Goal: Information Seeking & Learning: Learn about a topic

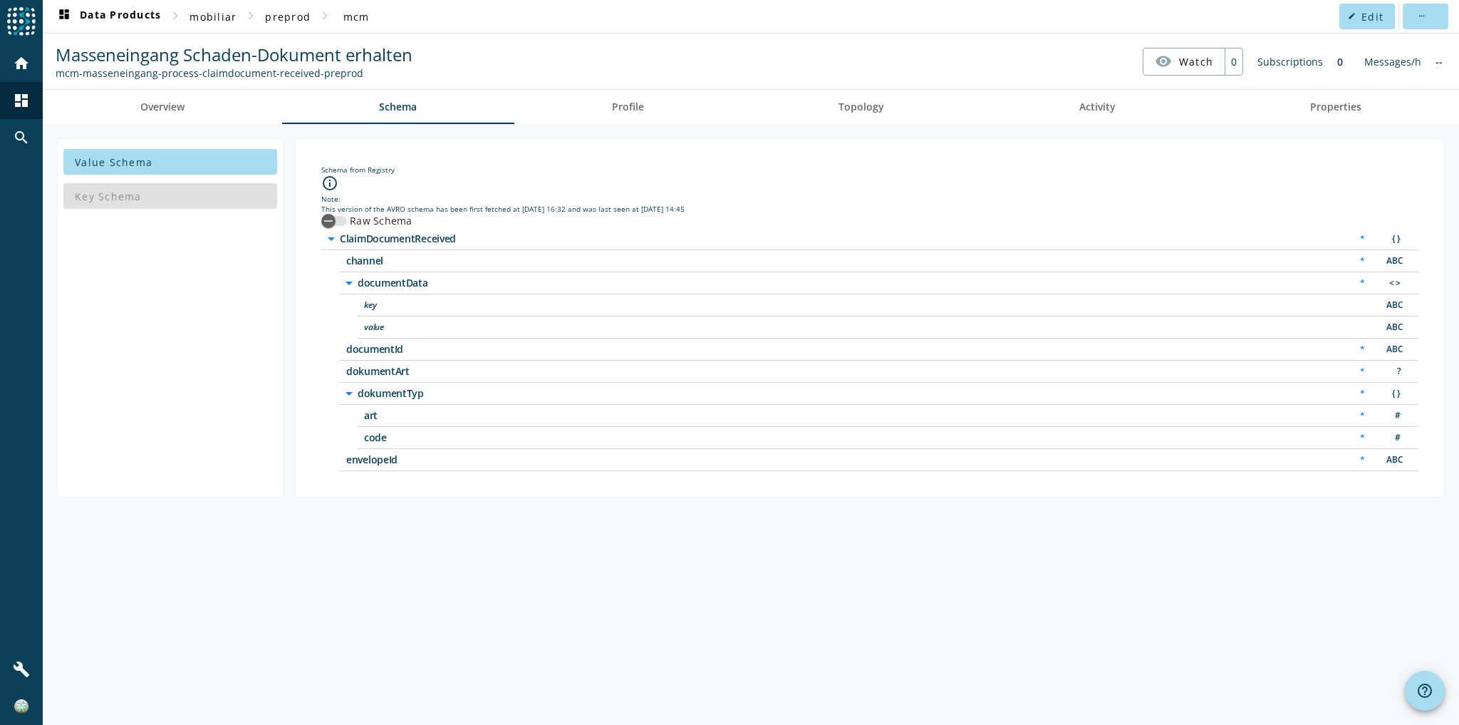
click at [549, 546] on div "Value Schema Key Schema Schema from Registry info_outline Note: This version of…" at bounding box center [751, 424] width 1417 height 601
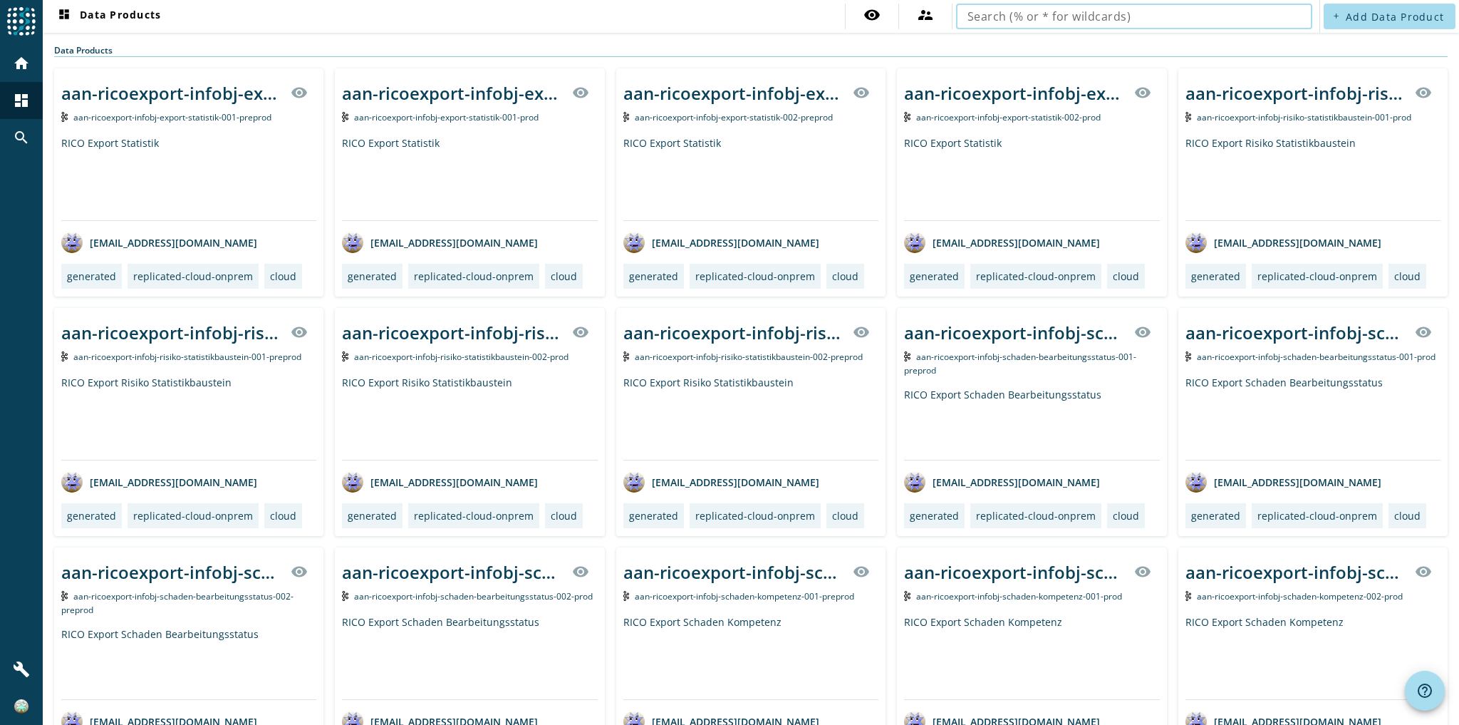
click at [1237, 19] on input "text" at bounding box center [1135, 16] width 334 height 17
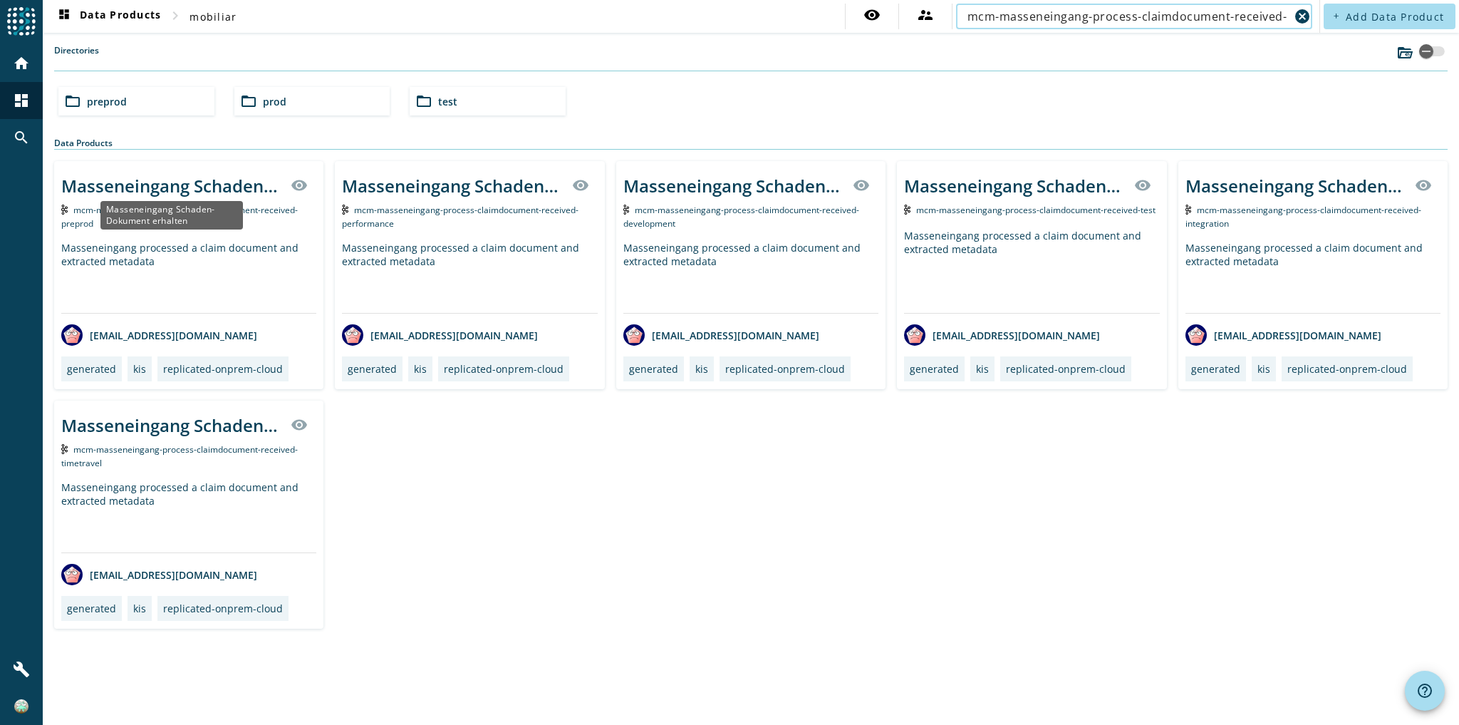
type input "mcm-masseneingang-process-claimdocument-received-"
drag, startPoint x: 164, startPoint y: 188, endPoint x: 510, endPoint y: 478, distance: 451.7
click at [507, 473] on div "Masseneingang Schaden-Dokument erhalten visibility mcm-masseneingang-process-cl…" at bounding box center [751, 394] width 1394 height 467
click at [111, 243] on div "Masseneingang processed a claim document and extracted metadata" at bounding box center [188, 277] width 255 height 72
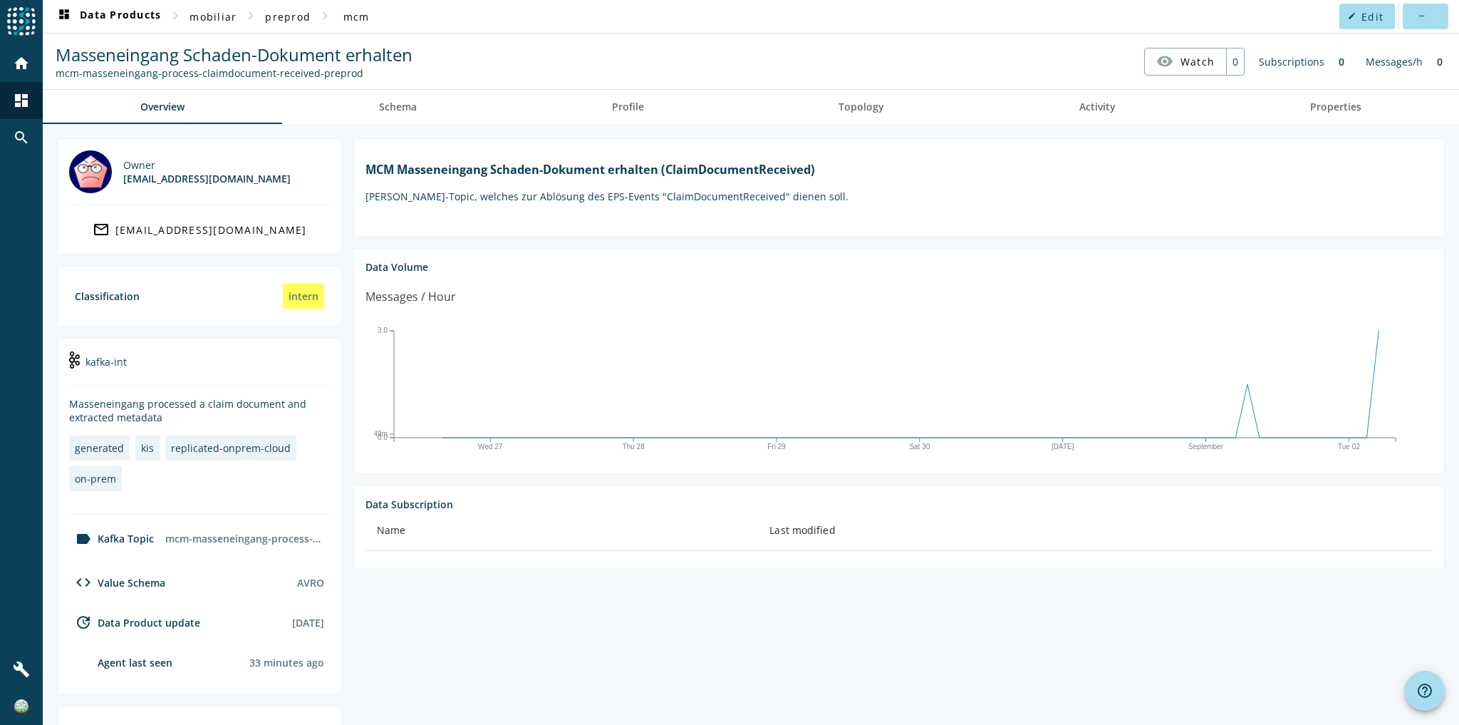
click at [587, 173] on h1 "MCM Masseneingang Schaden-Dokument erhalten (ClaimDocumentReceived)" at bounding box center [900, 170] width 1068 height 16
click at [263, 73] on div "mcm-masseneingang-process-claimdocument-received-preprod" at bounding box center [234, 73] width 357 height 14
copy nav "mcm-masseneingang-process-claimdocument-received-preprod visibility Watch"
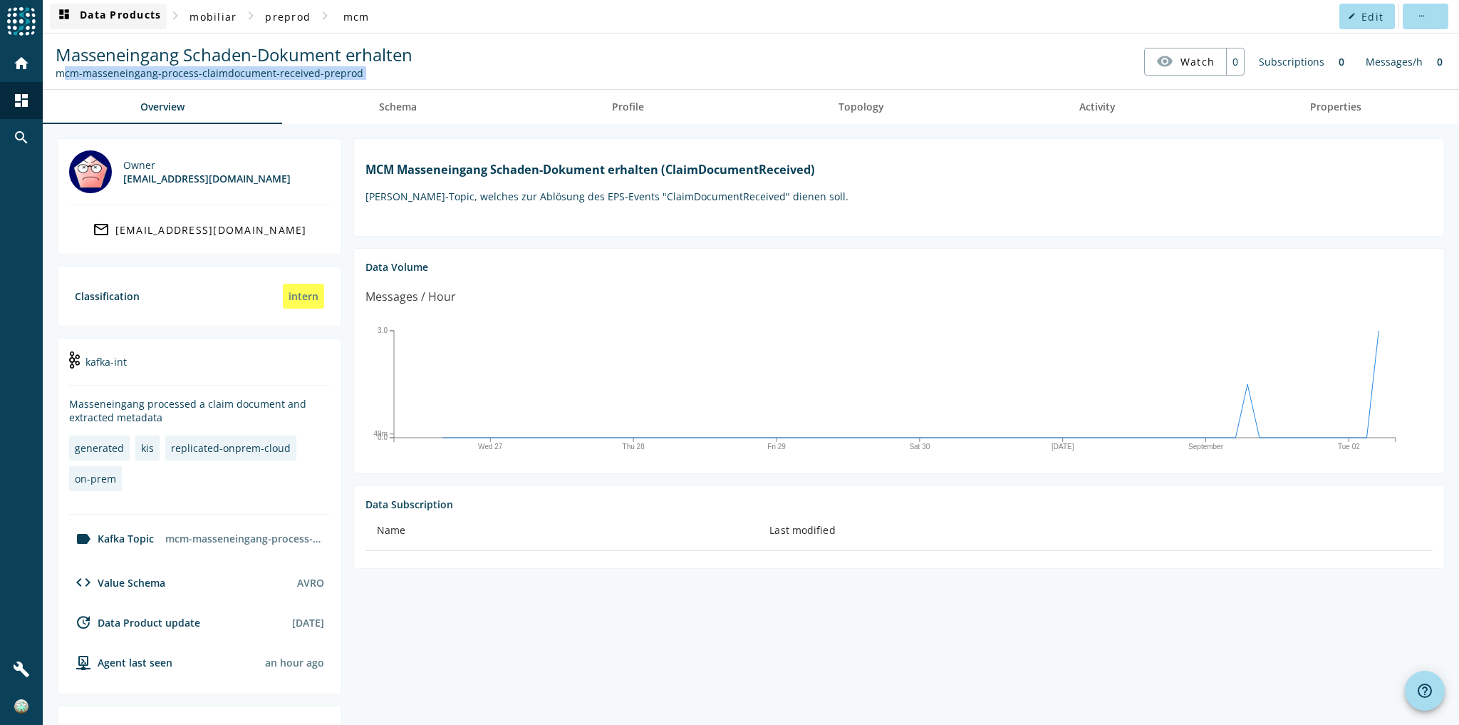
click at [111, 28] on span at bounding box center [108, 16] width 117 height 34
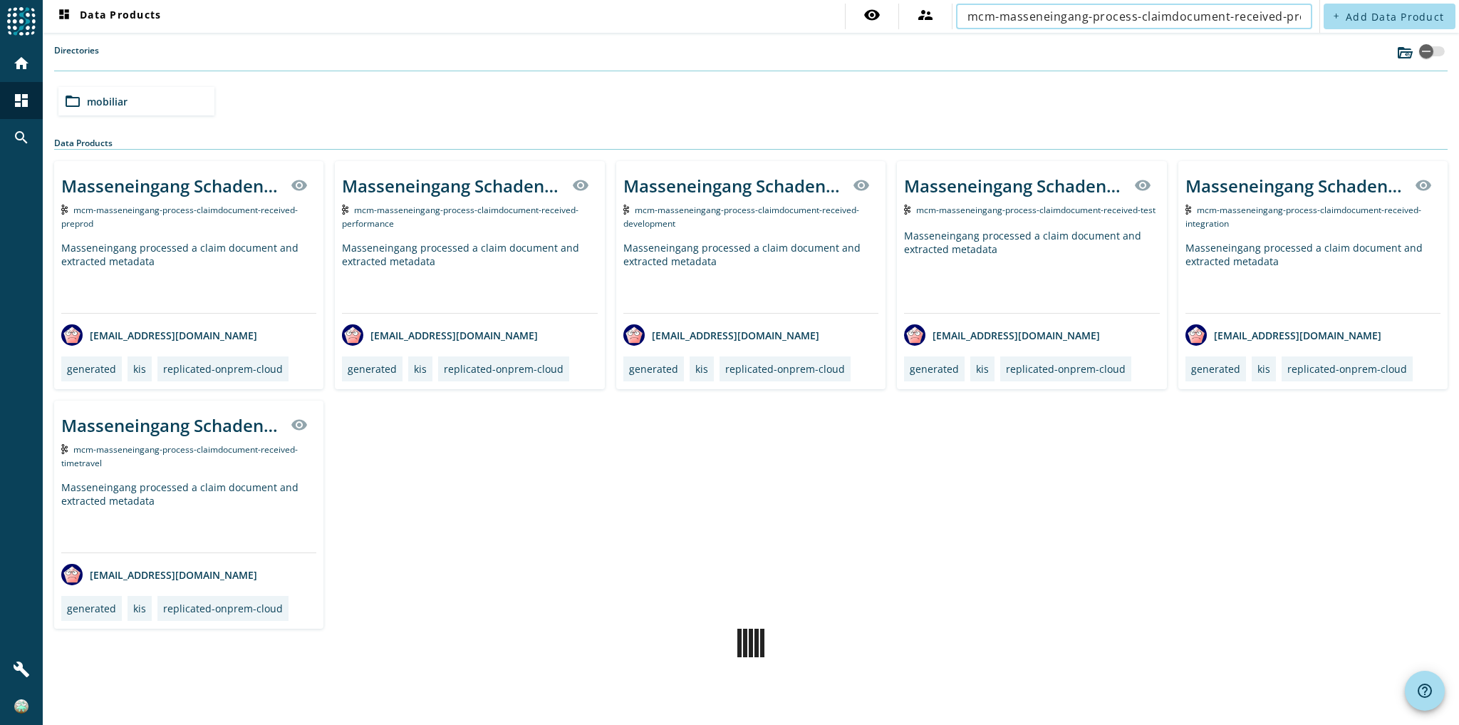
scroll to position [0, 37]
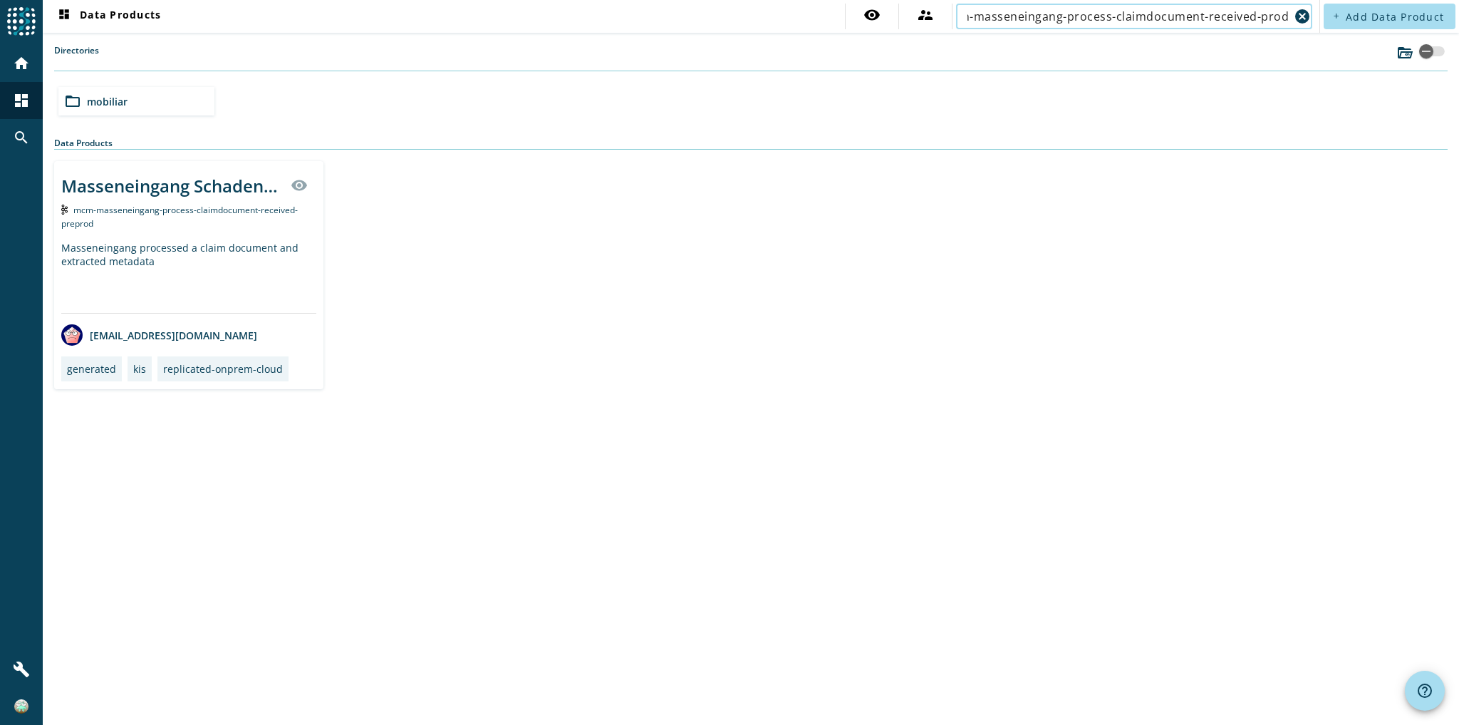
scroll to position [0, 19]
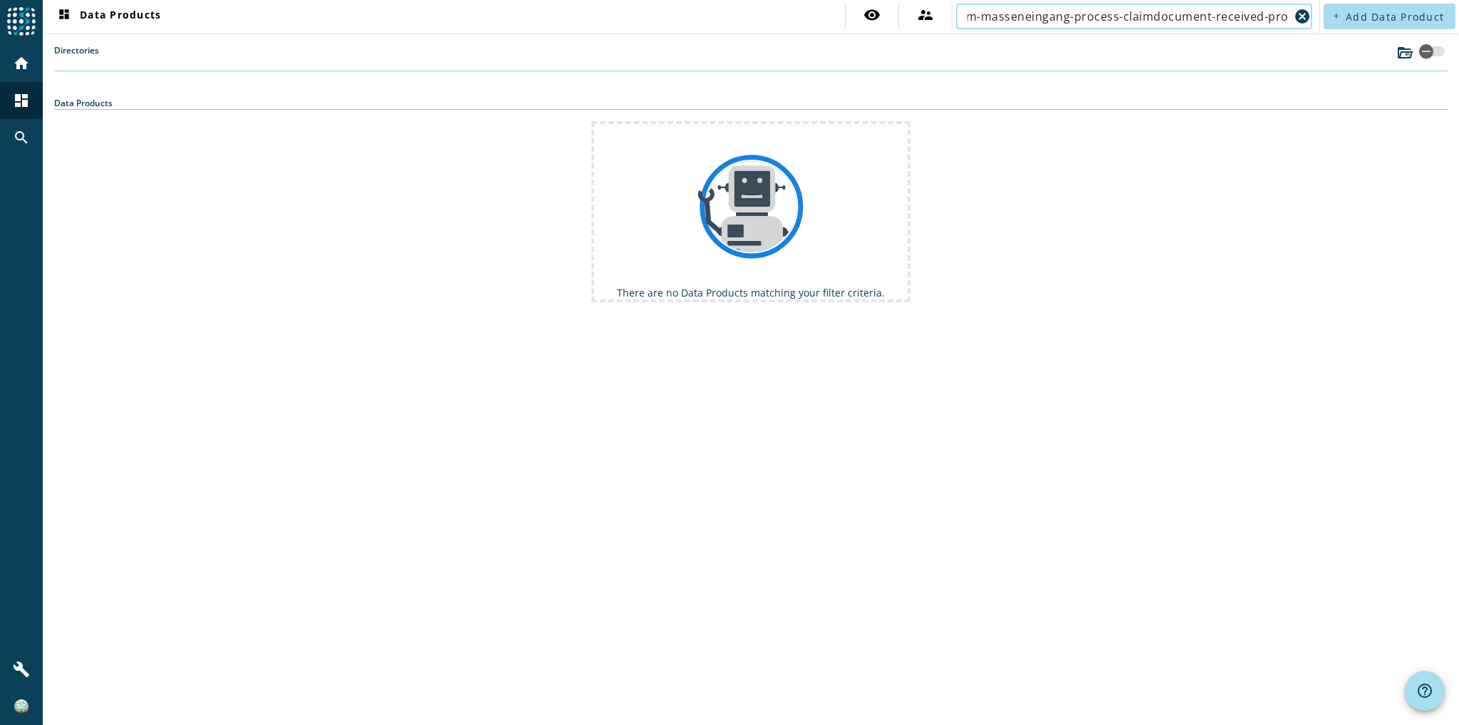
scroll to position [0, 19]
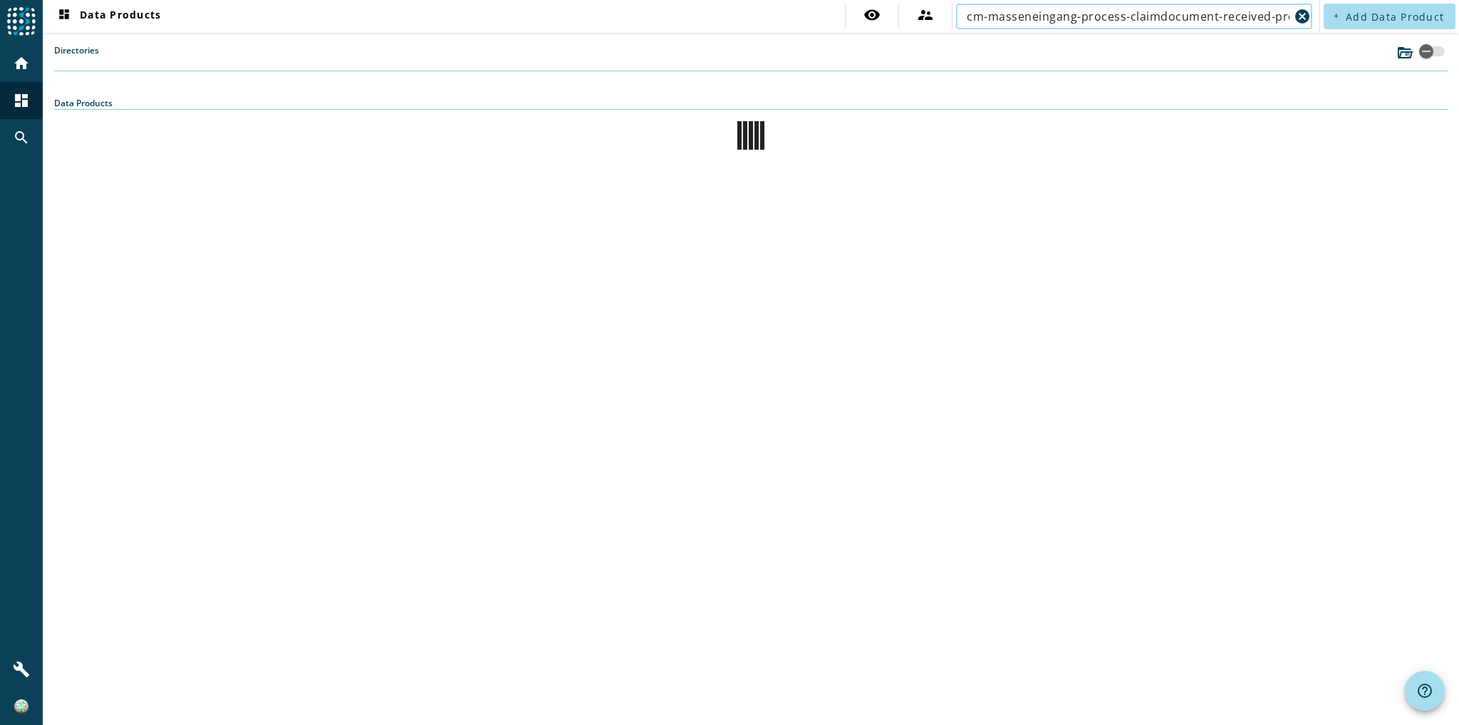
scroll to position [0, 19]
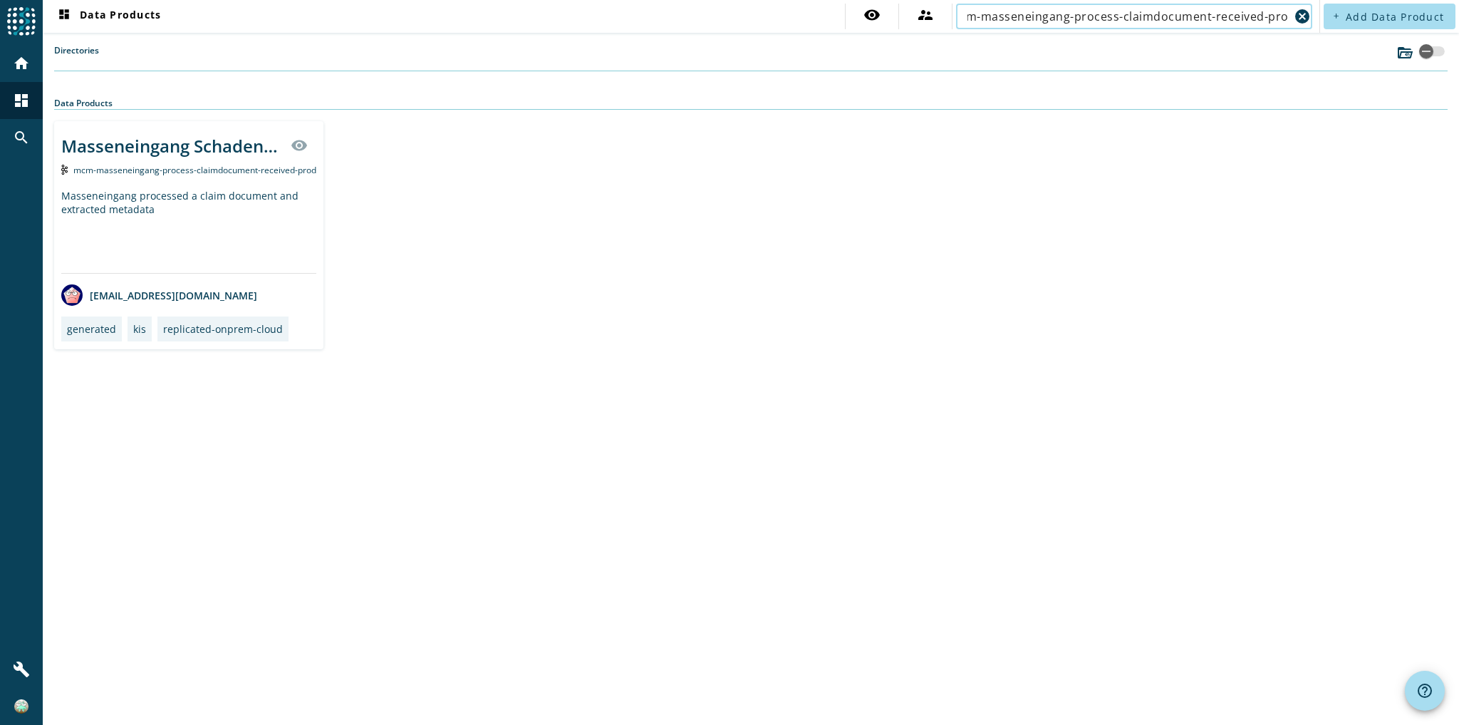
type input "mcm-masseneingang-process-claimdocument-received-prod"
click at [262, 182] on div "Masseneingang Schaden-Dokument erhalten visibility mcm-masseneingang-process-cl…" at bounding box center [188, 235] width 269 height 228
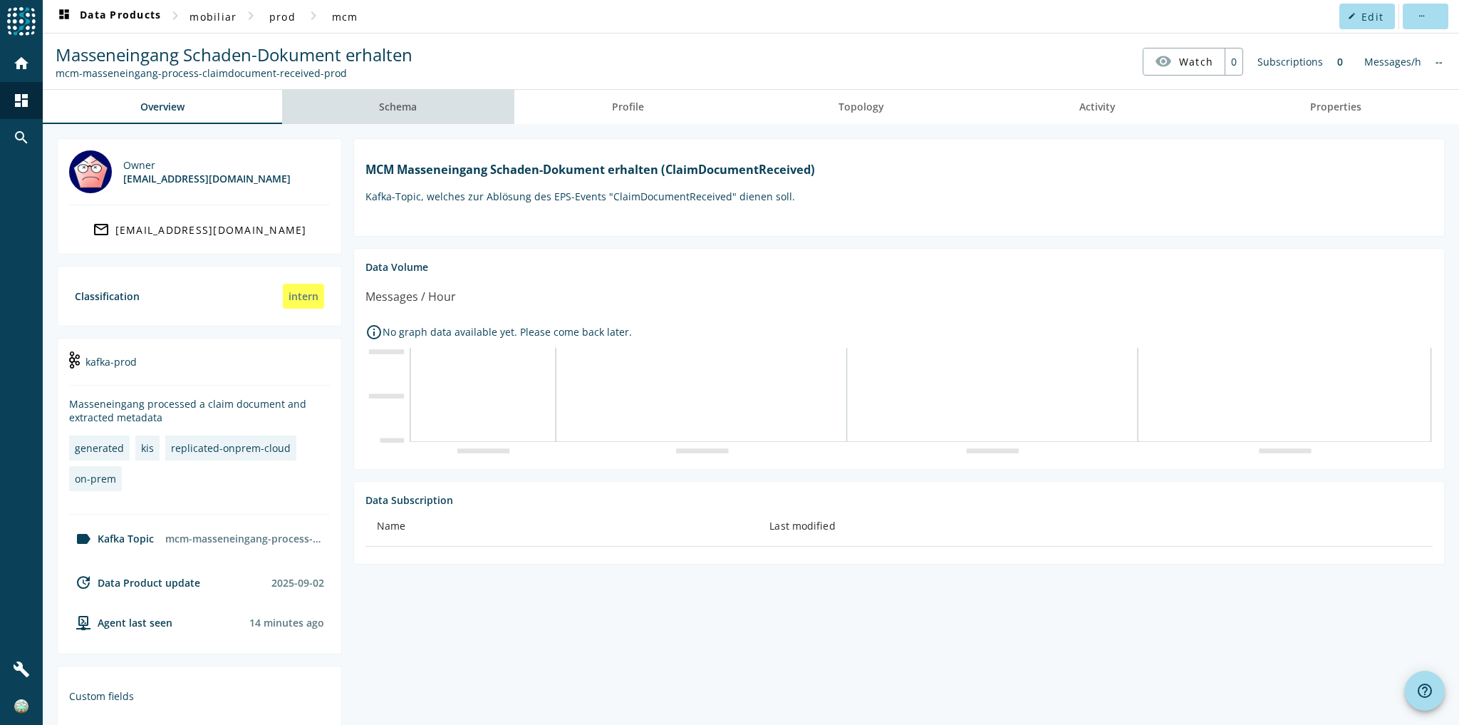
click at [490, 105] on link "Schema" at bounding box center [398, 107] width 233 height 34
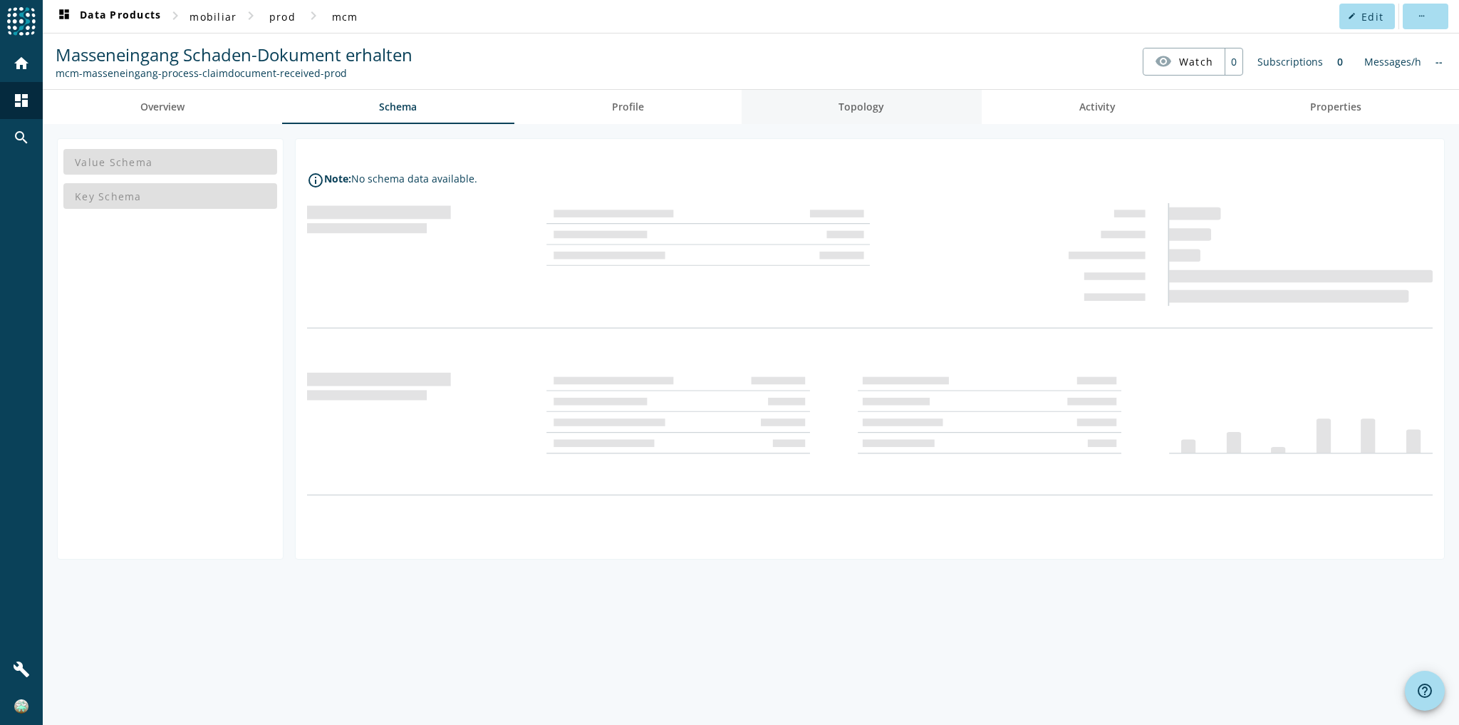
click at [854, 114] on span "Topology" at bounding box center [862, 107] width 46 height 34
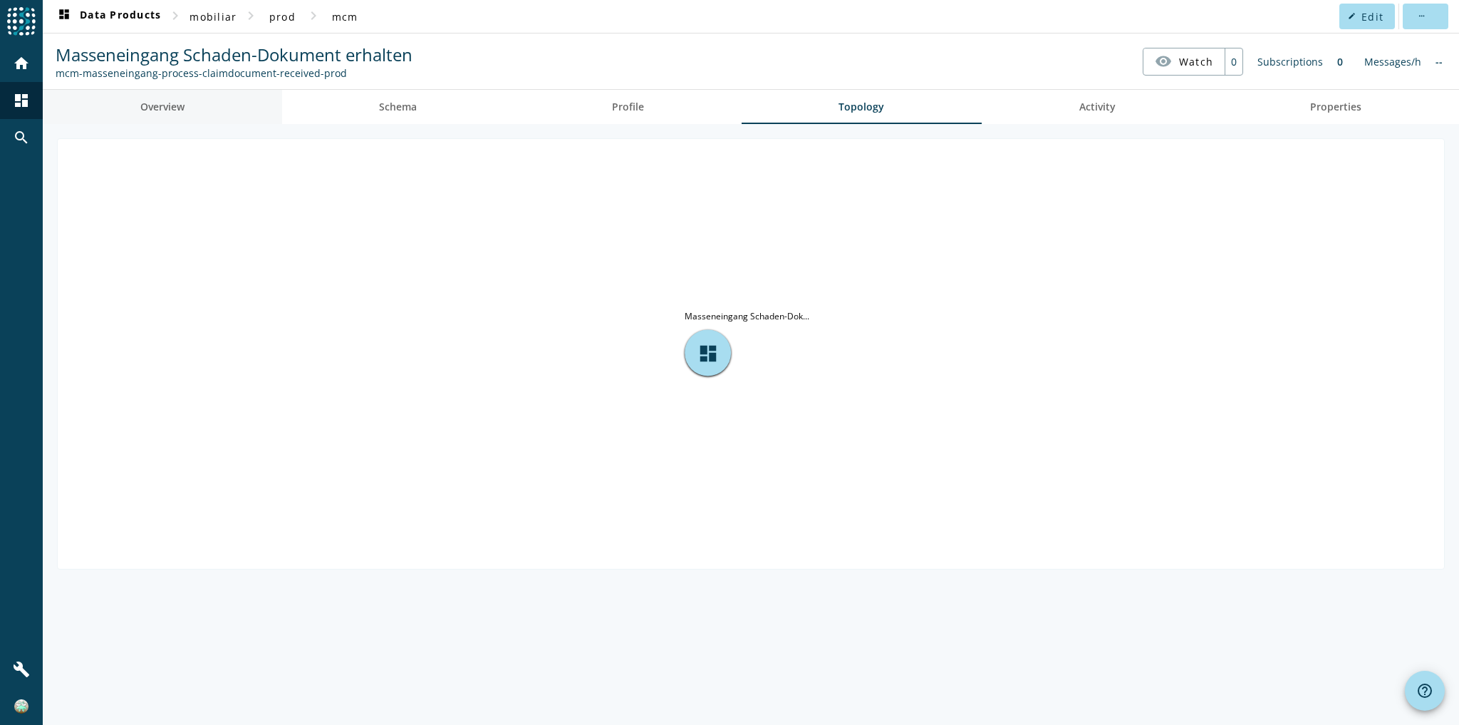
click at [201, 97] on link "Overview" at bounding box center [162, 107] width 239 height 34
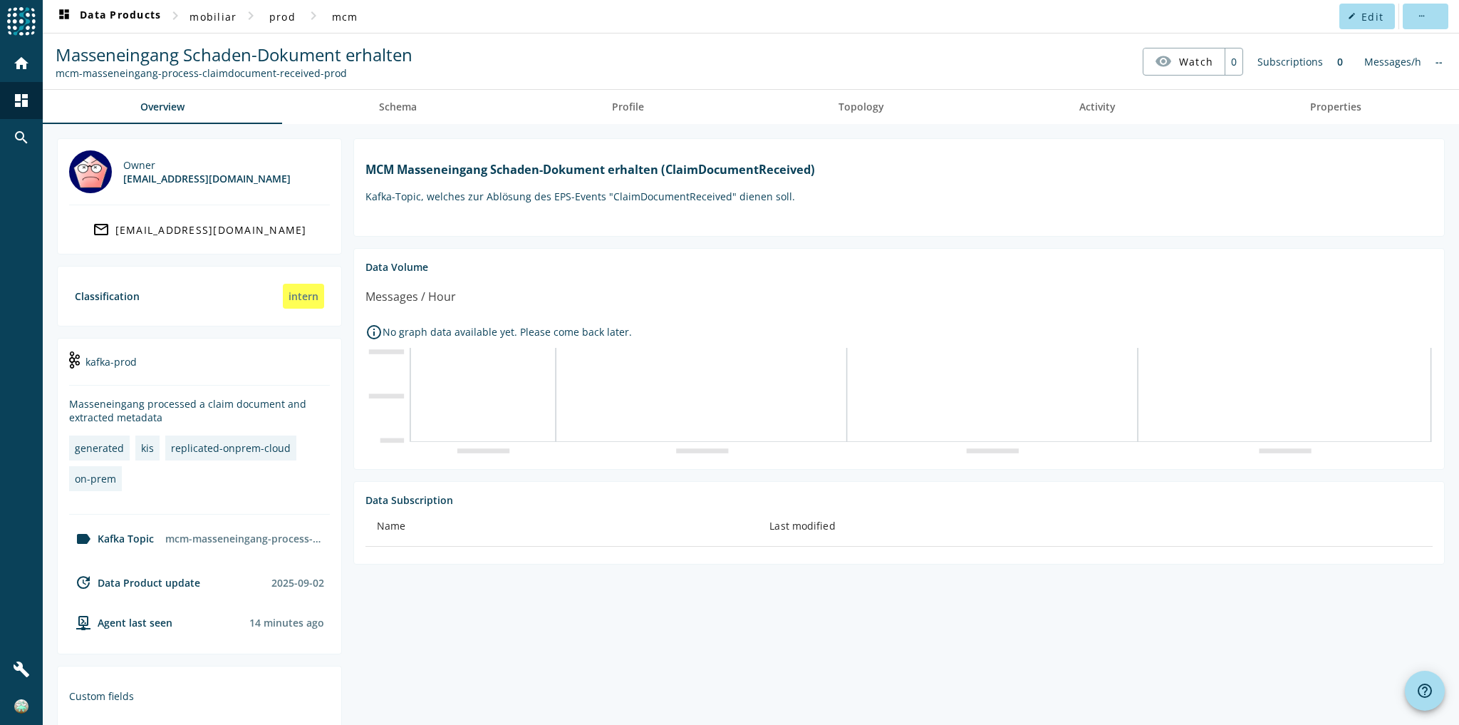
click at [695, 211] on div "MCM Masseneingang Schaden-Dokument erhalten (ClaimDocumentReceived) Kafka-Topic…" at bounding box center [900, 181] width 1068 height 63
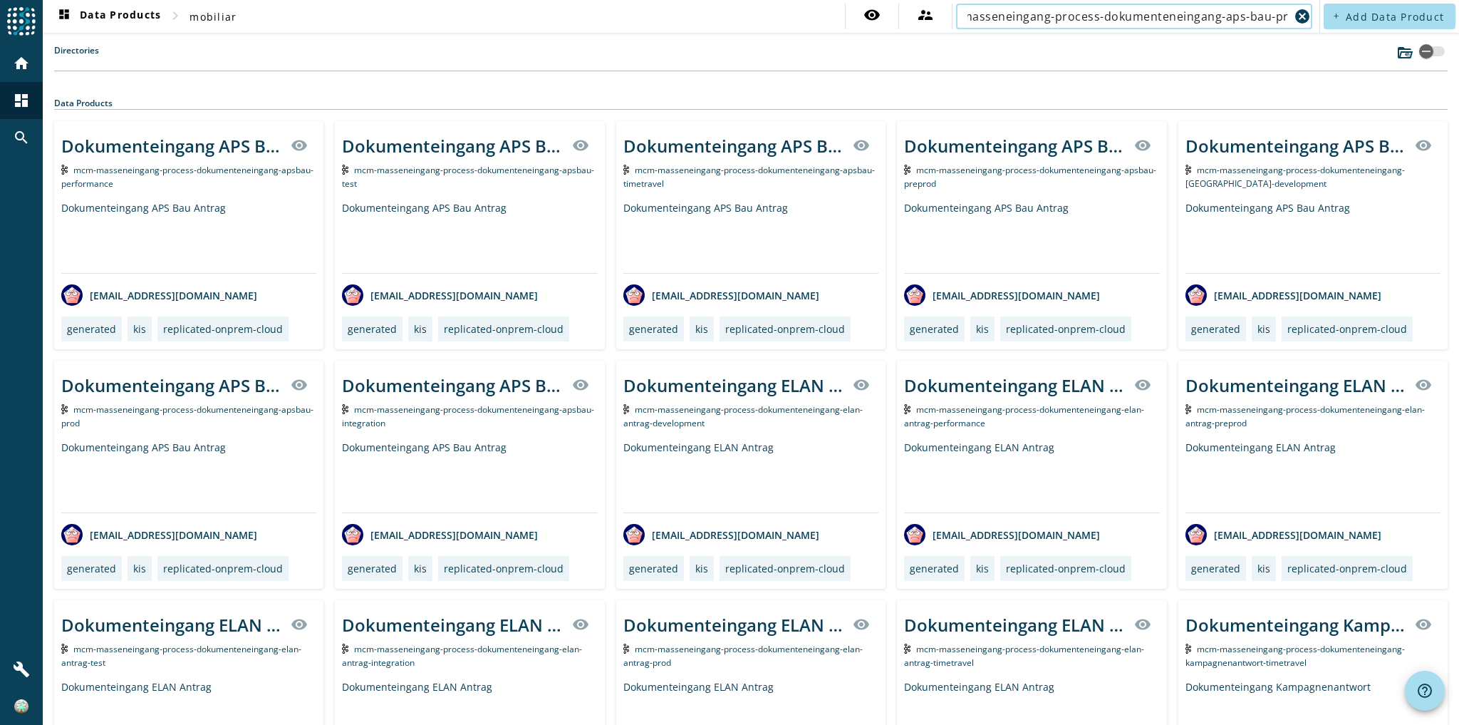
scroll to position [0, 45]
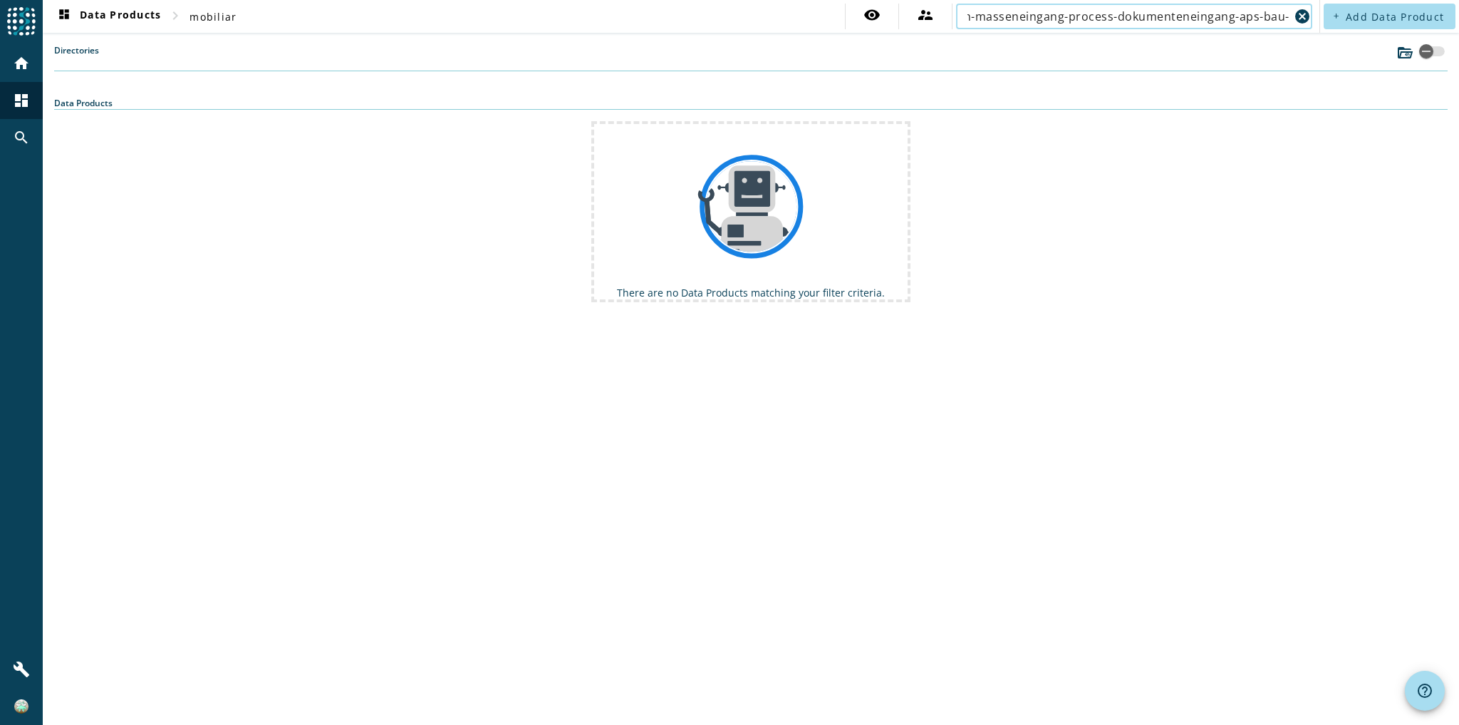
scroll to position [0, 19]
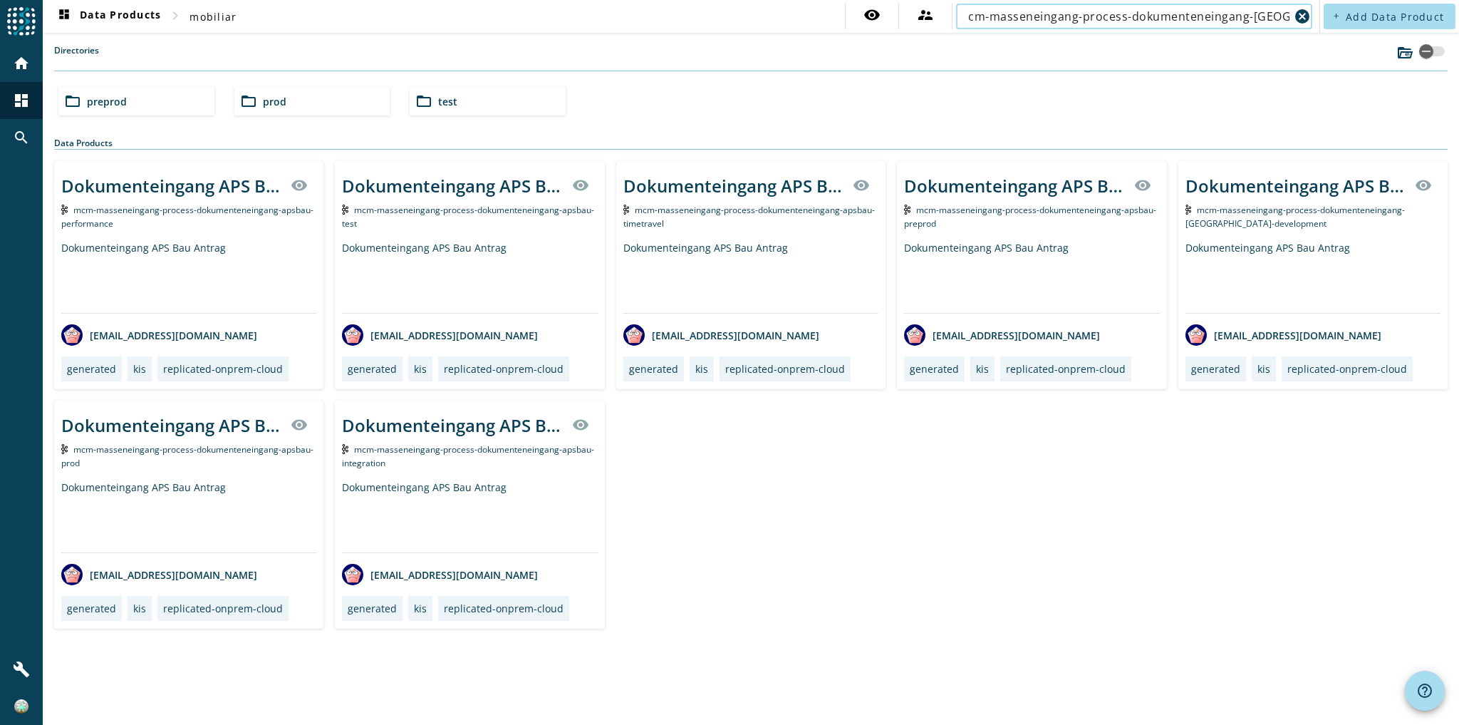
type input "mcm-masseneingang-process-dokumenteneingang-apsbau"
click at [175, 443] on span "mcm-masseneingang-process-dokumenteneingang-apsbau-prod" at bounding box center [187, 456] width 252 height 26
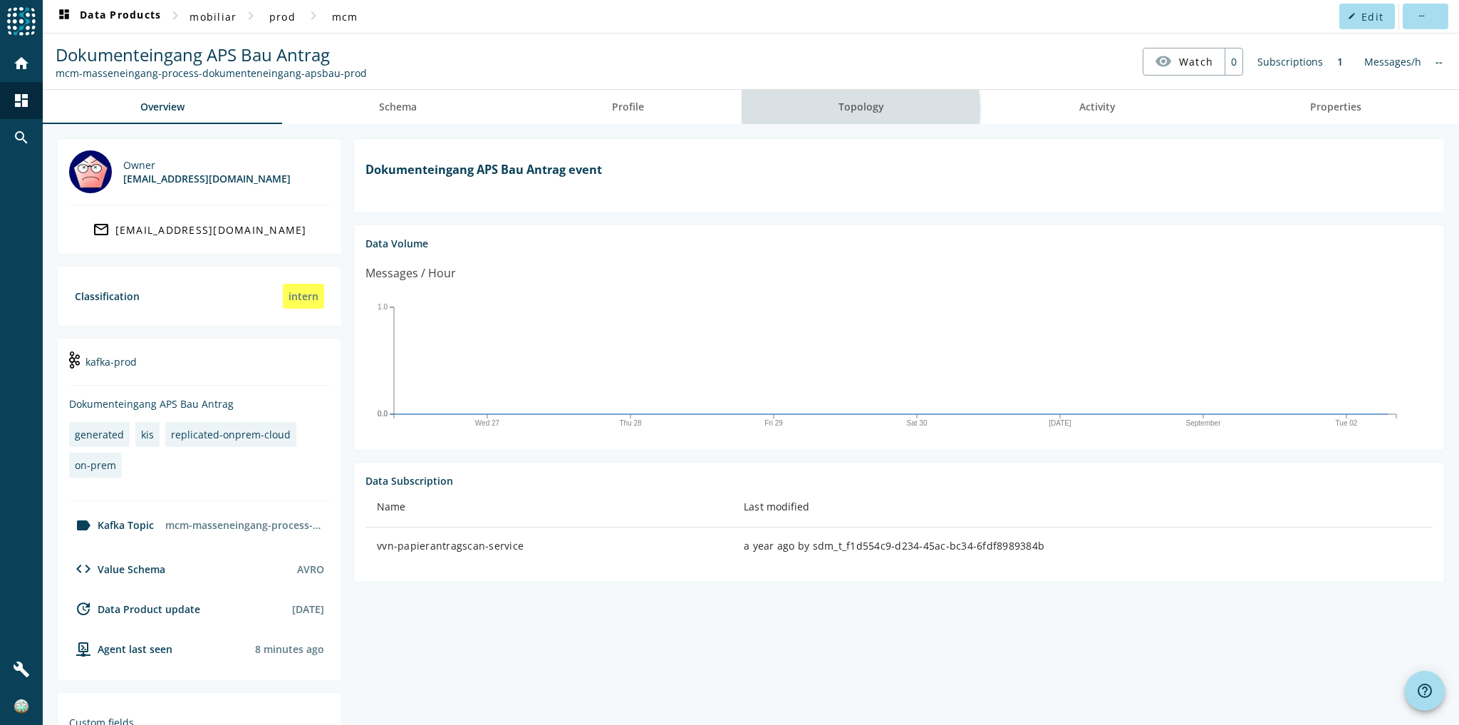
click at [852, 108] on span "Topology" at bounding box center [862, 107] width 46 height 10
